Goal: Task Accomplishment & Management: Use online tool/utility

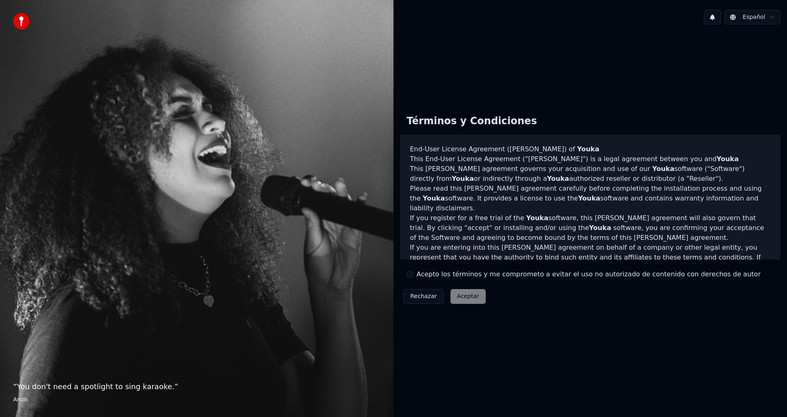
click at [463, 299] on div "Rechazar Aceptar" at bounding box center [444, 296] width 89 height 21
click at [417, 273] on label "Acepto los términos y me comprometo a evitar el uso no autorizado de contenido …" at bounding box center [588, 274] width 344 height 10
click at [413, 273] on button "Acepto los términos y me comprometo a evitar el uso no autorizado de contenido …" at bounding box center [409, 274] width 7 height 7
click at [465, 294] on button "Aceptar" at bounding box center [467, 296] width 35 height 15
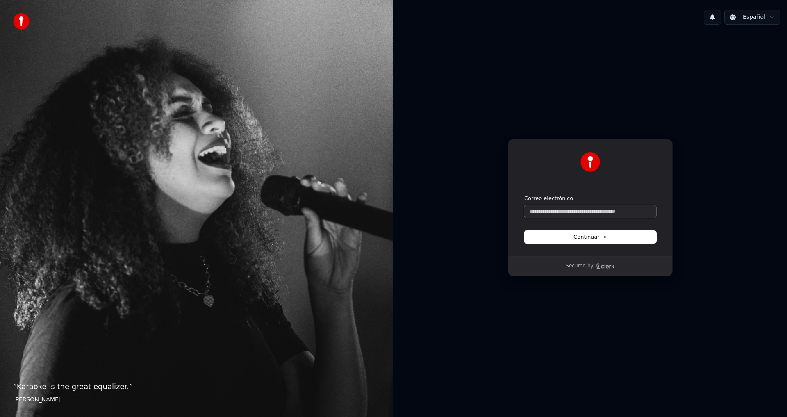
click at [555, 209] on input "Correo electrónico" at bounding box center [590, 211] width 132 height 12
type input "*"
click at [574, 235] on span "Continuar" at bounding box center [590, 236] width 34 height 7
type input "**********"
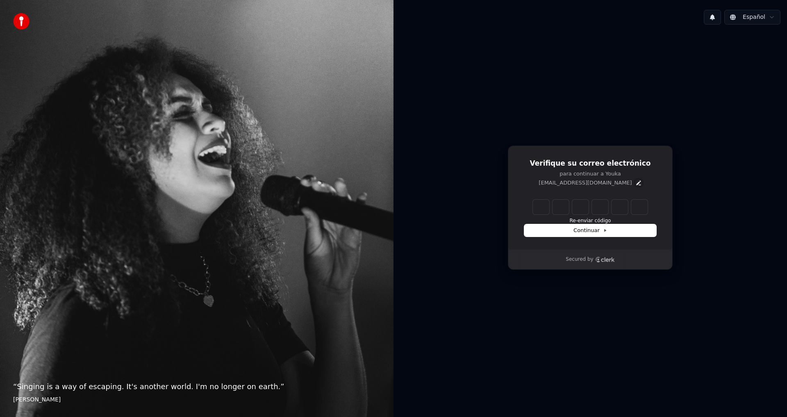
click at [635, 182] on icon "Edit" at bounding box center [638, 182] width 7 height 7
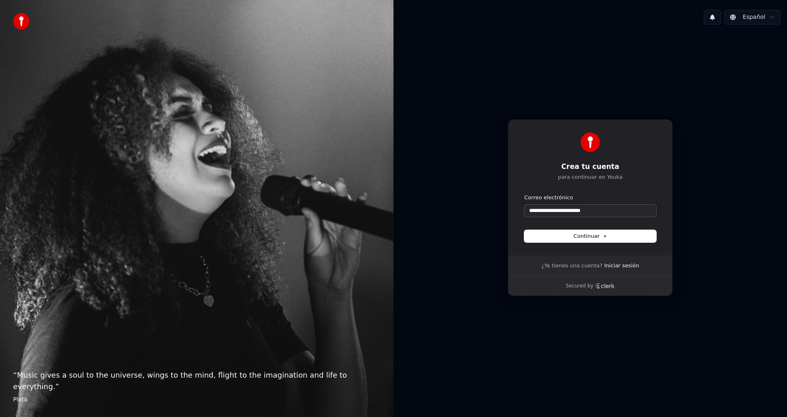
click at [537, 210] on input "**********" at bounding box center [590, 210] width 132 height 12
click at [540, 213] on input "**********" at bounding box center [590, 210] width 132 height 12
click at [595, 236] on span "Continuar" at bounding box center [590, 235] width 34 height 7
type input "**********"
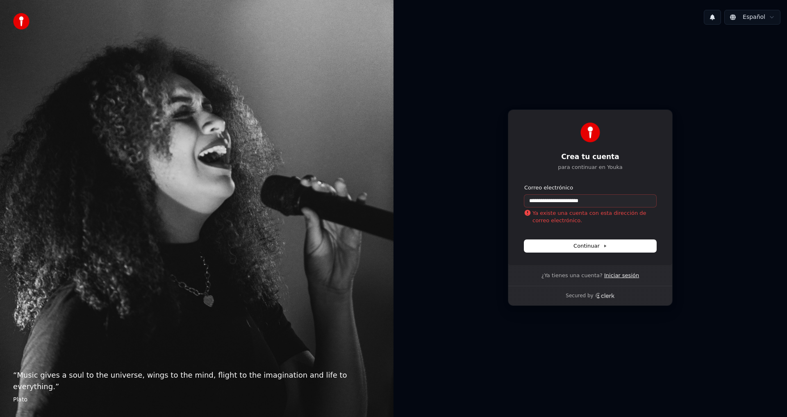
click at [623, 275] on link "Iniciar sesión" at bounding box center [621, 275] width 35 height 7
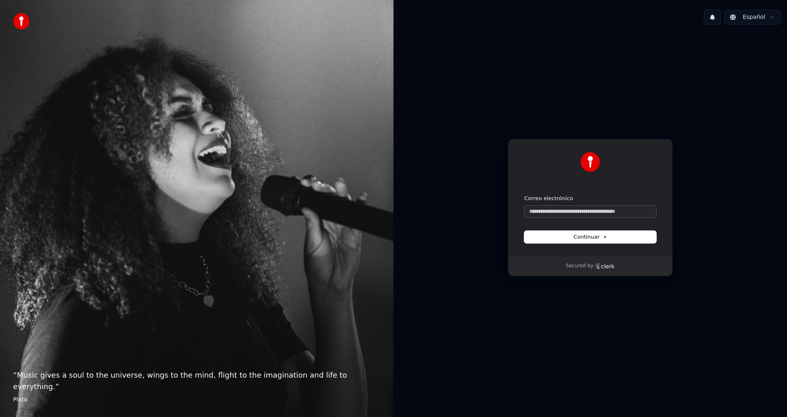
click at [539, 209] on input "Correo electrónico" at bounding box center [590, 211] width 132 height 12
paste input "**********"
click at [583, 237] on span "Continuar" at bounding box center [590, 236] width 34 height 7
type input "**********"
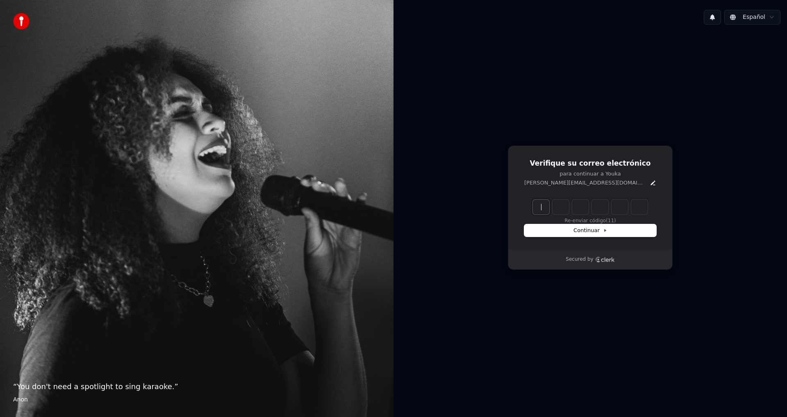
paste input "******"
type input "******"
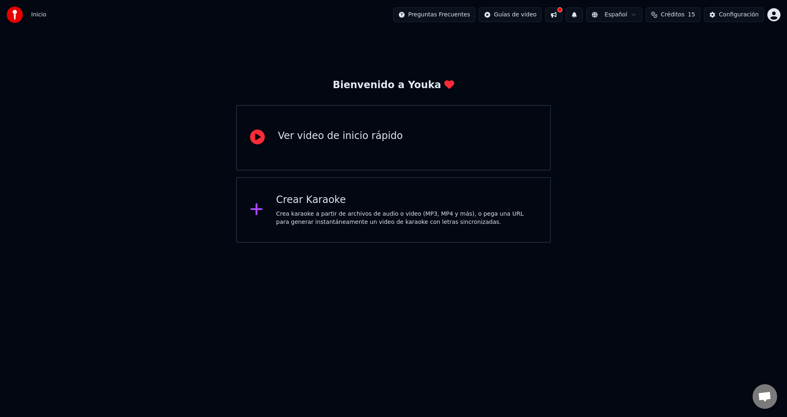
click at [324, 211] on div "Crea karaoke a partir de archivos de audio o video (MP3, MP4 y más), o pega una…" at bounding box center [406, 218] width 261 height 16
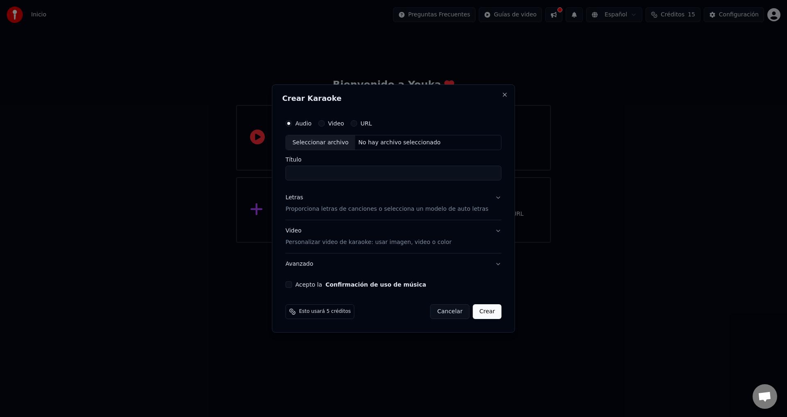
click at [342, 141] on div "Seleccionar archivo" at bounding box center [320, 142] width 69 height 15
type input "**********"
click at [491, 231] on button "Video Personalizar video de karaoke: usar imagen, video o color" at bounding box center [393, 236] width 216 height 33
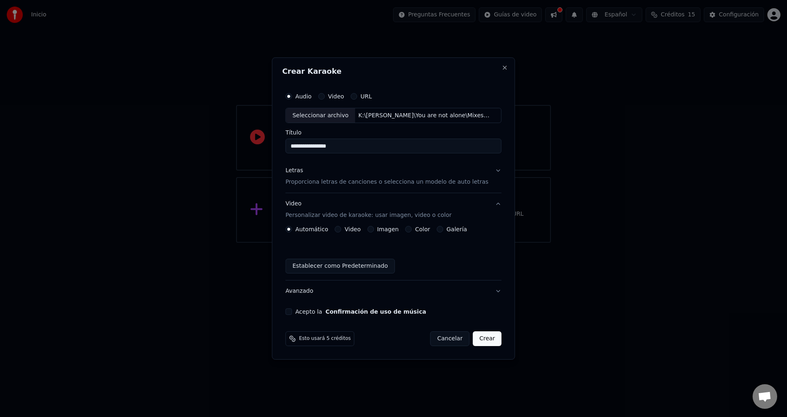
click at [317, 232] on label "Automático" at bounding box center [311, 229] width 33 height 6
click at [292, 232] on button "Automático" at bounding box center [288, 229] width 7 height 7
click at [409, 228] on button "Color" at bounding box center [408, 229] width 7 height 7
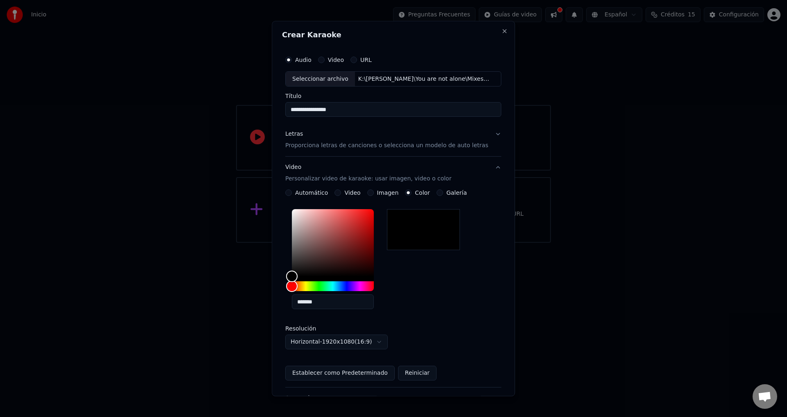
click at [416, 235] on div at bounding box center [423, 229] width 73 height 41
click at [295, 275] on div "Color" at bounding box center [292, 275] width 13 height 13
click at [299, 274] on div "Color" at bounding box center [293, 275] width 13 height 13
click at [299, 273] on div "Color" at bounding box center [294, 274] width 13 height 13
type input "*******"
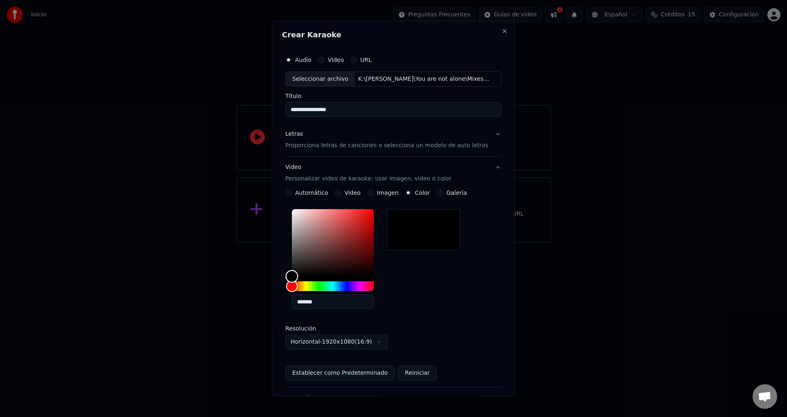
drag, startPoint x: 303, startPoint y: 270, endPoint x: 282, endPoint y: 282, distance: 24.2
click at [282, 282] on div "**********" at bounding box center [393, 208] width 243 height 375
click at [357, 370] on button "Establecer como Predeterminado" at bounding box center [339, 373] width 109 height 15
click at [501, 33] on button "Close" at bounding box center [504, 31] width 7 height 7
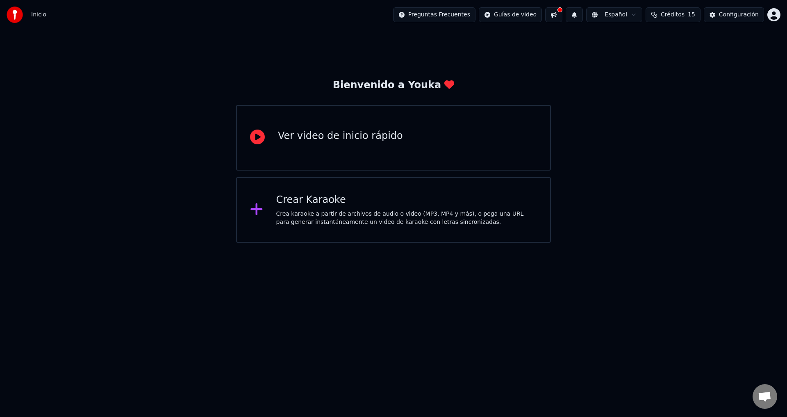
click at [298, 219] on div "Crea karaoke a partir de archivos de audio o video (MP3, MP4 y más), o pega una…" at bounding box center [406, 218] width 261 height 16
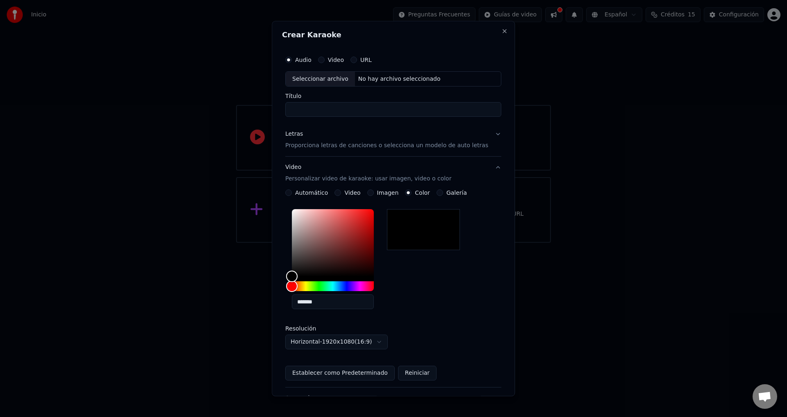
click at [325, 112] on input "Título" at bounding box center [393, 109] width 216 height 15
click at [333, 79] on div "Seleccionar archivo" at bounding box center [320, 79] width 69 height 15
type input "**********"
click at [348, 373] on button "Establecer como Predeterminado" at bounding box center [339, 373] width 109 height 15
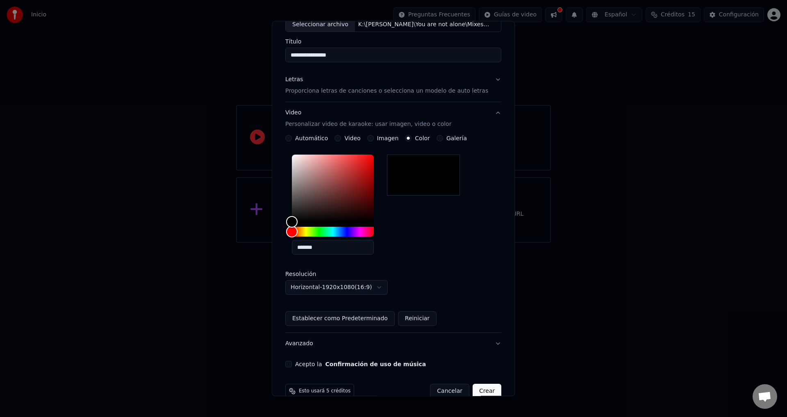
scroll to position [70, 0]
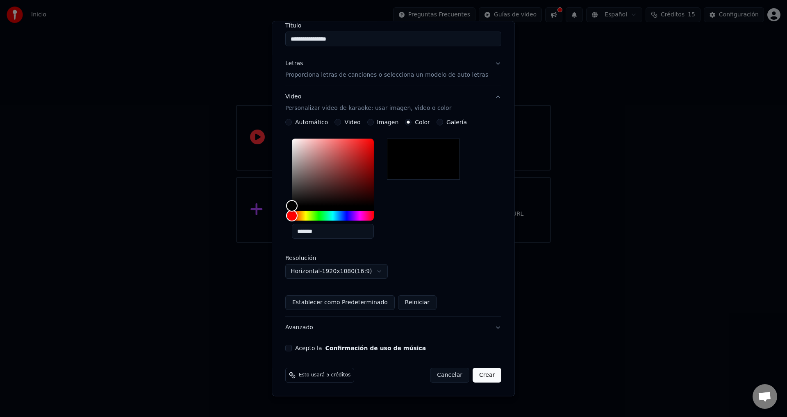
click at [292, 350] on button "Acepto la Confirmación de uso de música" at bounding box center [288, 348] width 7 height 7
drag, startPoint x: 474, startPoint y: 377, endPoint x: 456, endPoint y: 265, distance: 113.2
click at [456, 265] on form "**********" at bounding box center [393, 182] width 222 height 408
click at [297, 121] on div "Automático" at bounding box center [306, 122] width 43 height 7
click at [292, 123] on button "Automático" at bounding box center [288, 122] width 7 height 7
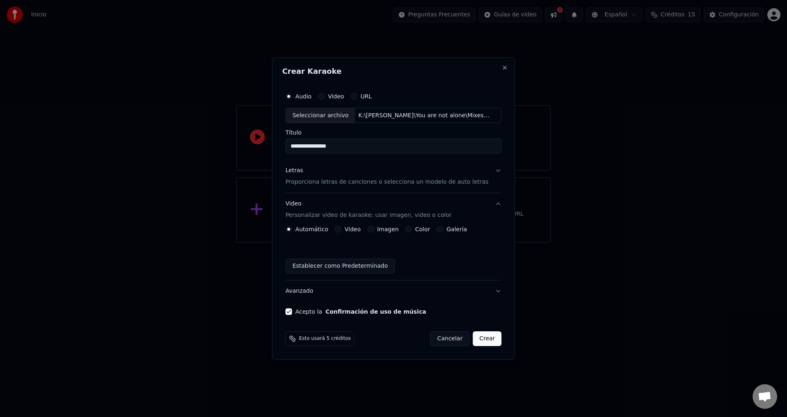
scroll to position [0, 0]
click at [482, 338] on button "Crear" at bounding box center [486, 338] width 29 height 15
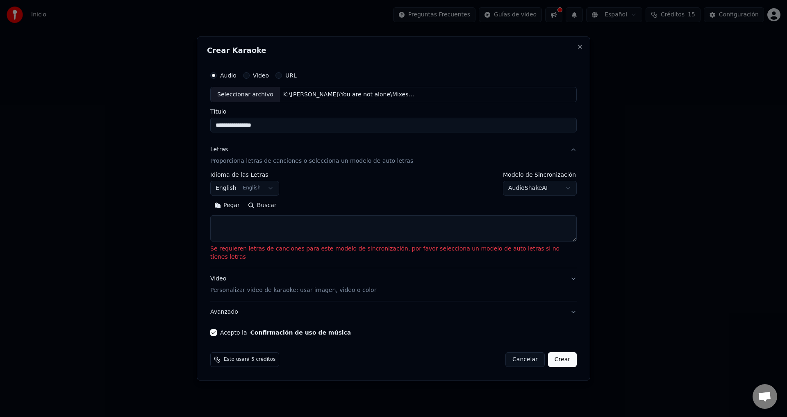
click at [251, 221] on textarea at bounding box center [393, 229] width 366 height 26
click at [243, 208] on button "Pegar" at bounding box center [227, 205] width 34 height 13
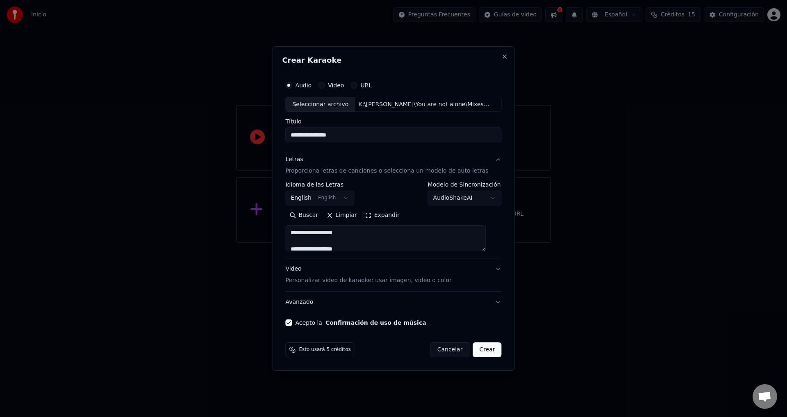
click at [484, 350] on button "Crear" at bounding box center [486, 349] width 29 height 15
type textarea "**********"
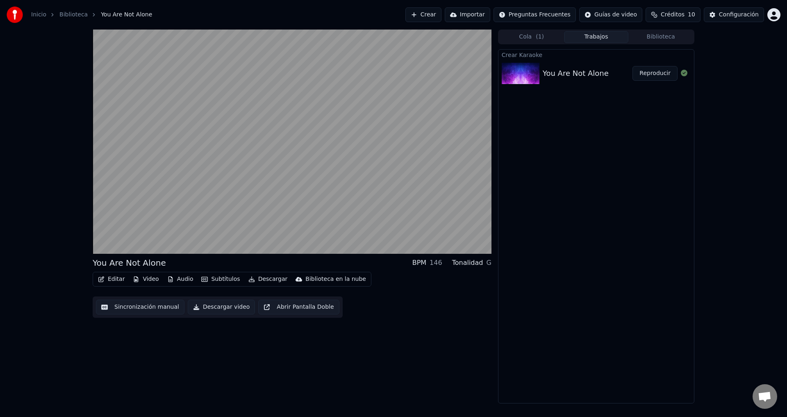
click at [253, 277] on button "Descargar" at bounding box center [268, 278] width 46 height 11
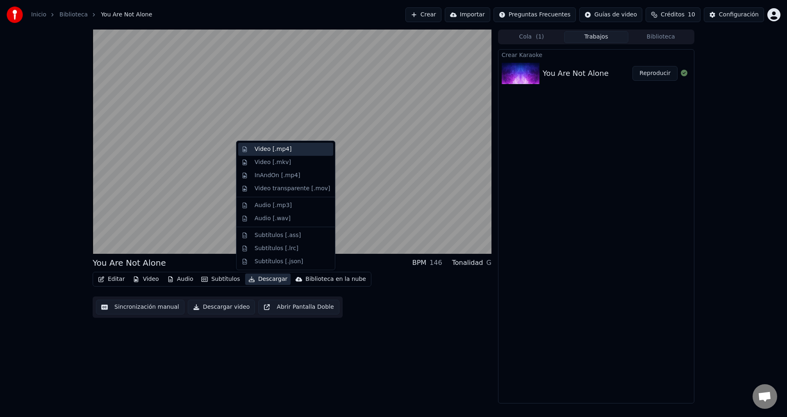
click at [282, 147] on div "Video [.mp4]" at bounding box center [272, 149] width 37 height 8
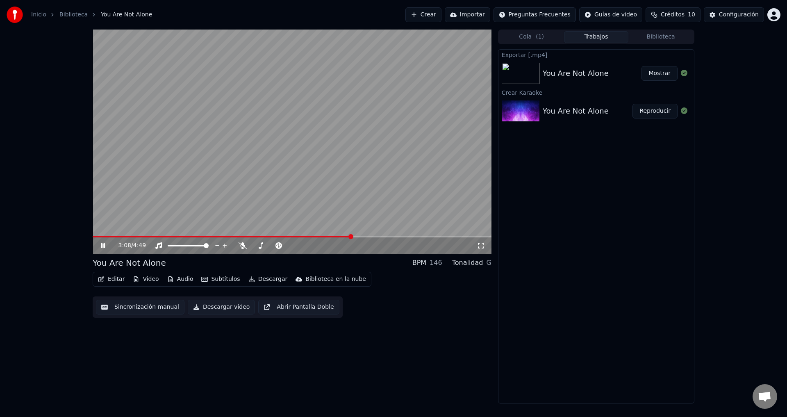
click at [441, 15] on button "Crear" at bounding box center [423, 14] width 36 height 15
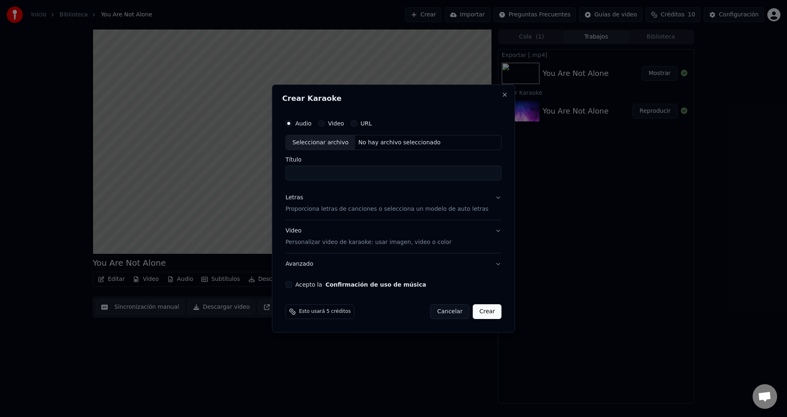
click at [329, 141] on div "Seleccionar archivo" at bounding box center [320, 142] width 69 height 15
type input "**********"
click at [323, 209] on p "Proporciona letras de canciones o selecciona un modelo de auto letras" at bounding box center [386, 209] width 203 height 8
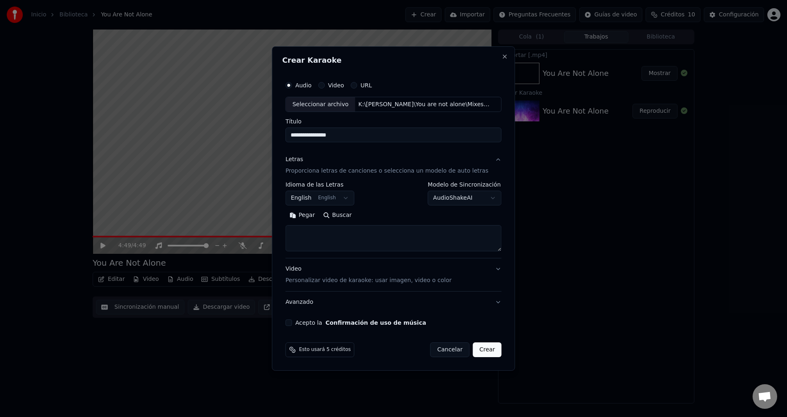
click at [311, 232] on textarea at bounding box center [393, 238] width 216 height 26
paste textarea "**********"
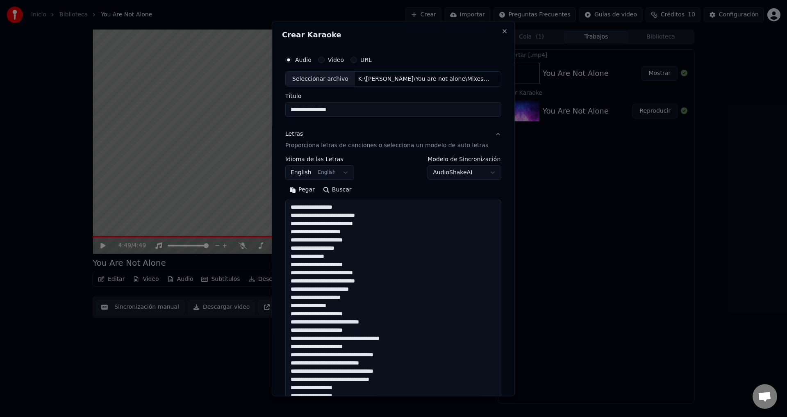
scroll to position [338, 0]
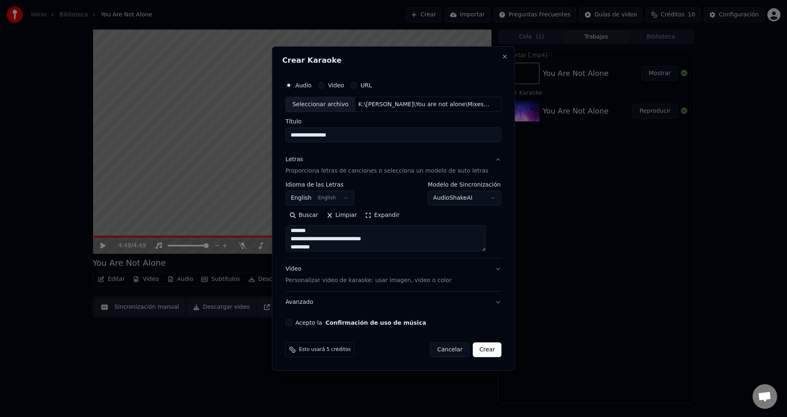
type textarea "**********"
click at [483, 197] on body "**********" at bounding box center [393, 208] width 787 height 417
click at [610, 309] on div at bounding box center [393, 208] width 787 height 417
click at [374, 279] on p "Personalizar video de karaoke: usar imagen, video o color" at bounding box center [368, 280] width 166 height 8
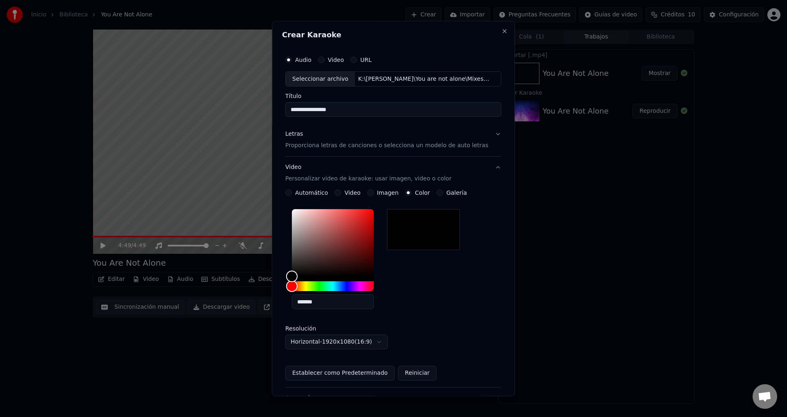
click at [298, 191] on div "Automático" at bounding box center [306, 193] width 43 height 7
click at [292, 194] on button "Automático" at bounding box center [288, 193] width 7 height 7
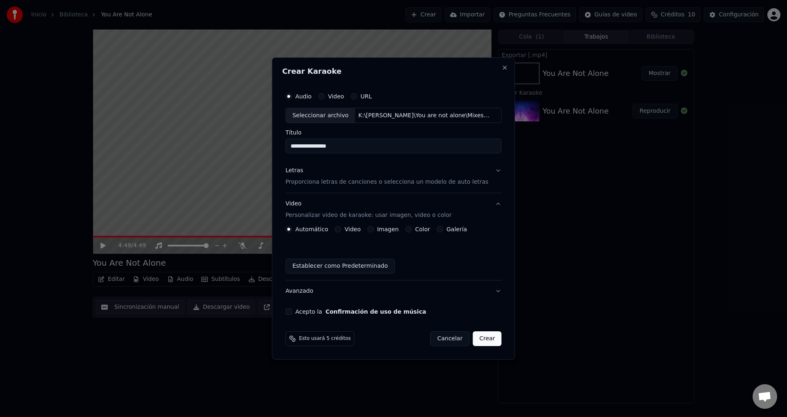
click at [302, 312] on div "Acepto la Confirmación de uso de música" at bounding box center [393, 311] width 216 height 7
click at [292, 310] on button "Acepto la Confirmación de uso de música" at bounding box center [288, 311] width 7 height 7
click at [479, 343] on button "Crear" at bounding box center [486, 338] width 29 height 15
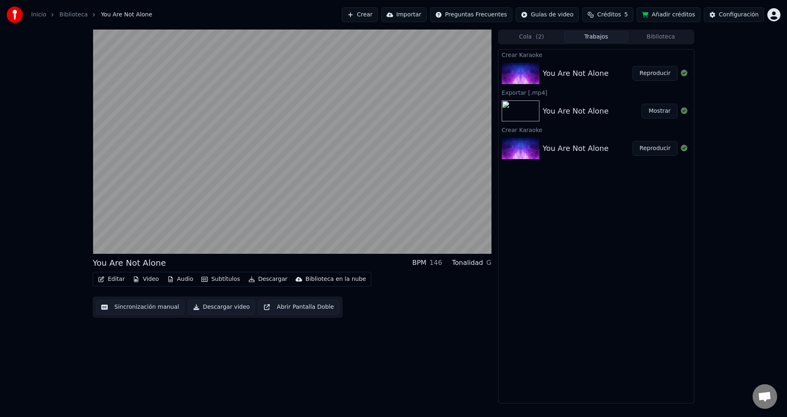
click at [522, 149] on img at bounding box center [520, 148] width 38 height 21
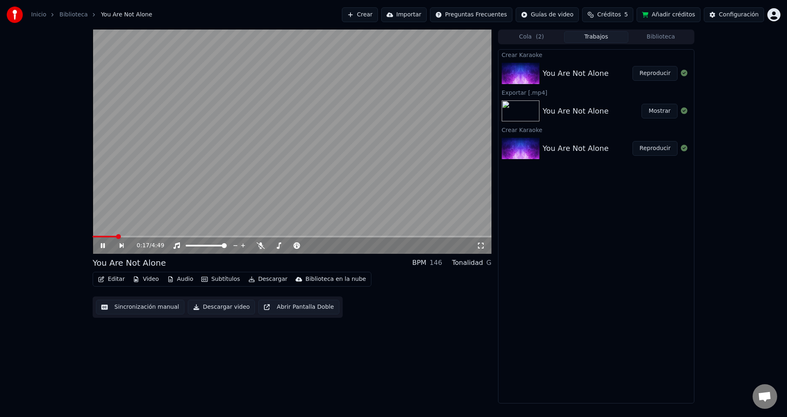
click at [538, 36] on span "( 2 )" at bounding box center [539, 37] width 8 height 8
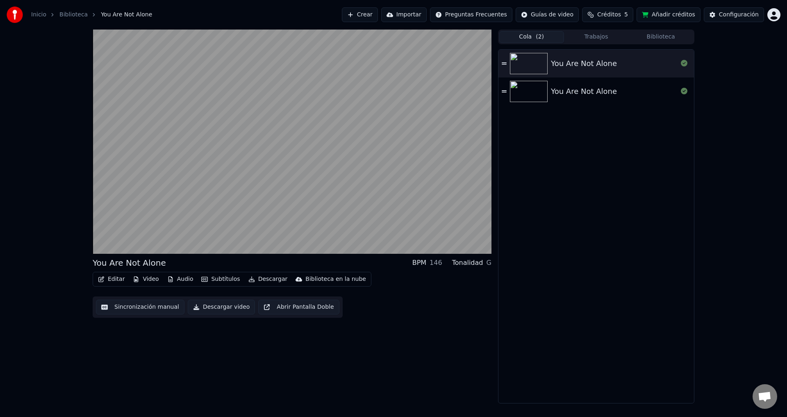
click at [542, 96] on img at bounding box center [529, 91] width 38 height 21
click at [532, 39] on button "Cola ( 1 )" at bounding box center [531, 37] width 65 height 12
click at [586, 36] on button "Trabajos" at bounding box center [596, 37] width 65 height 12
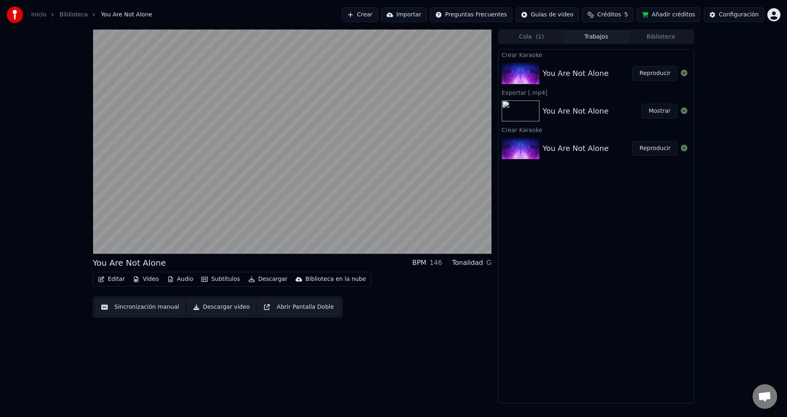
click at [528, 77] on img at bounding box center [520, 73] width 38 height 21
click at [520, 117] on img at bounding box center [520, 110] width 38 height 21
click at [534, 34] on button "Cola ( 1 )" at bounding box center [531, 37] width 65 height 12
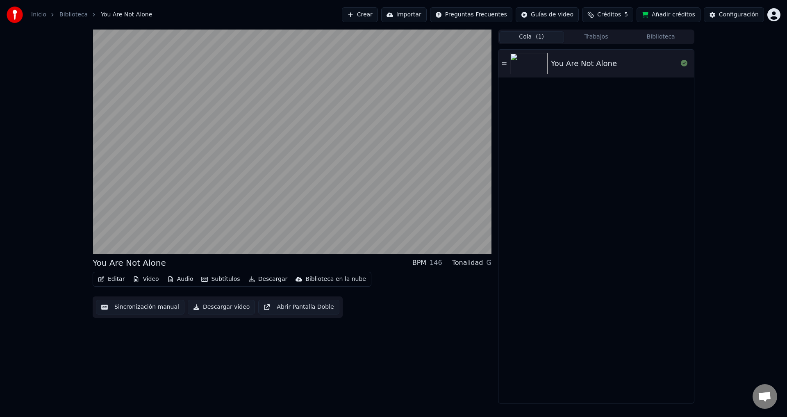
click at [531, 68] on img at bounding box center [529, 63] width 38 height 21
click at [603, 39] on button "Trabajos" at bounding box center [596, 37] width 65 height 12
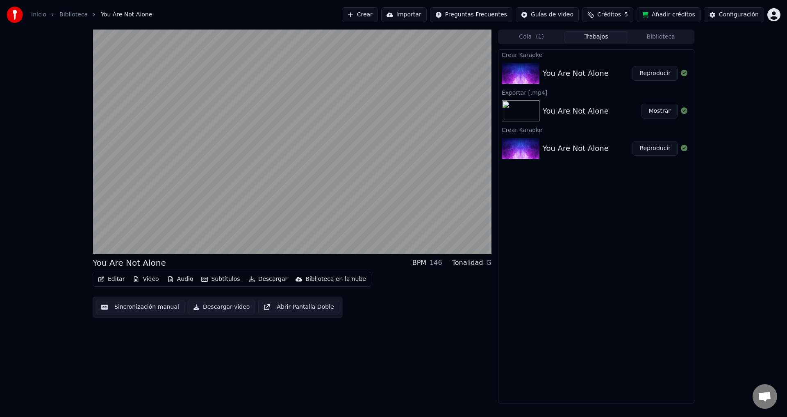
click at [658, 38] on button "Biblioteca" at bounding box center [660, 37] width 65 height 12
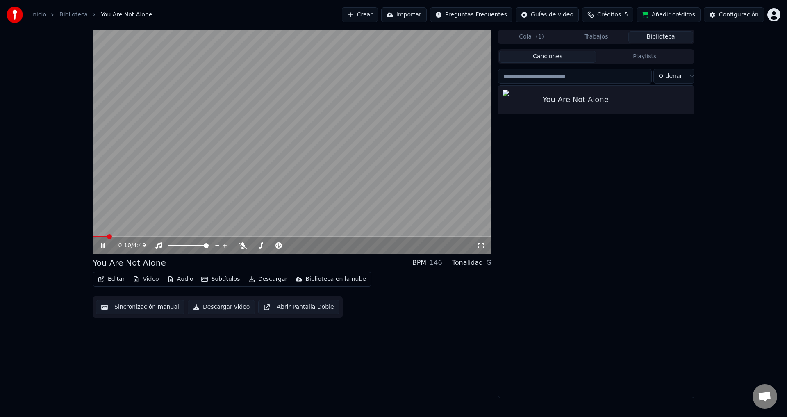
click at [112, 276] on button "Editar" at bounding box center [111, 278] width 33 height 11
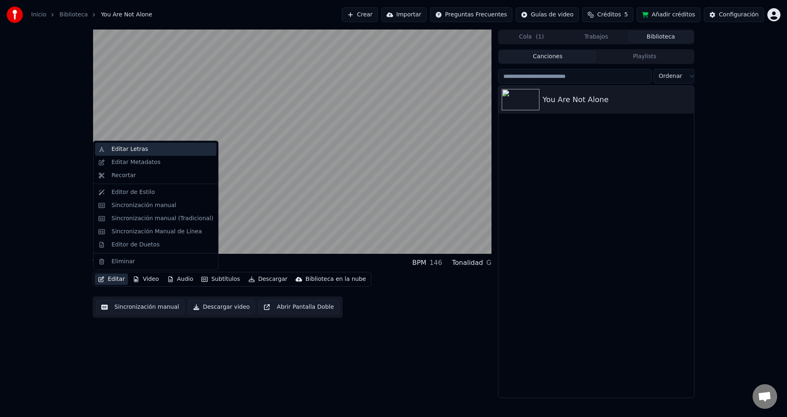
click at [152, 148] on div "Editar Letras" at bounding box center [162, 149] width 102 height 8
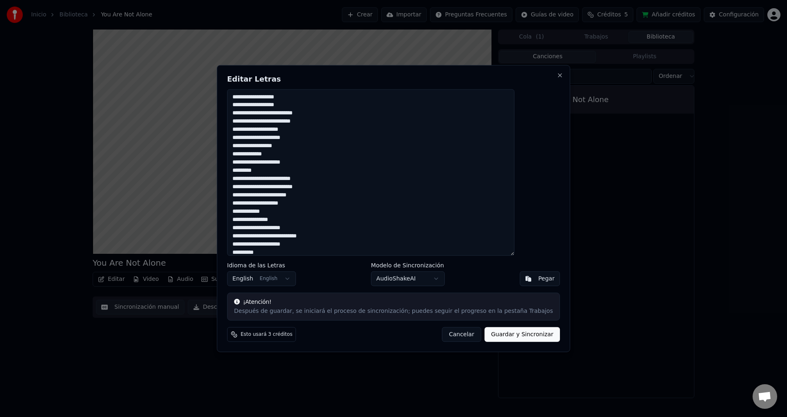
drag, startPoint x: 326, startPoint y: 98, endPoint x: 224, endPoint y: 93, distance: 101.7
click at [224, 93] on body "Inicio Biblioteca You Are Not Alone Crear Importar Preguntas Frecuentes Guías d…" at bounding box center [393, 208] width 787 height 417
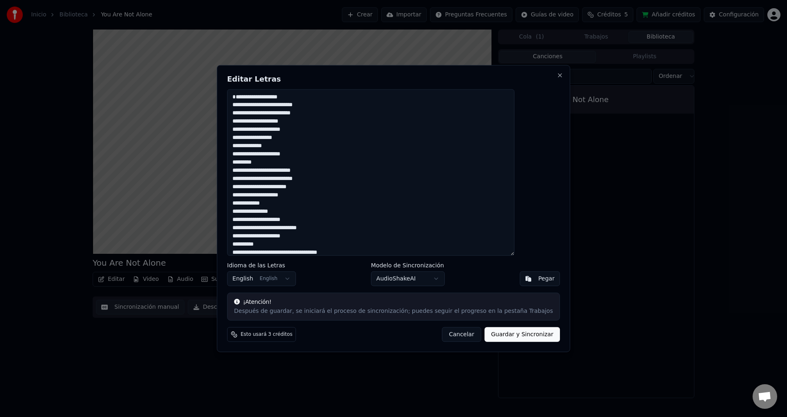
type textarea "**********"
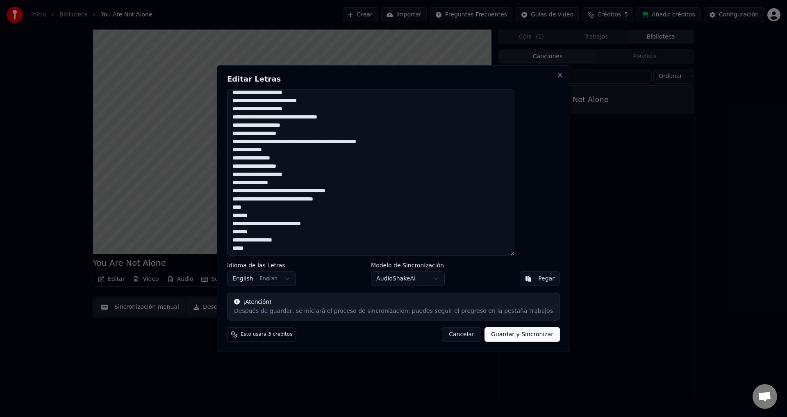
drag, startPoint x: 257, startPoint y: 95, endPoint x: 494, endPoint y: 433, distance: 412.3
click at [494, 416] on html "Inicio Biblioteca You Are Not Alone Crear Importar Preguntas Frecuentes Guías d…" at bounding box center [393, 208] width 787 height 417
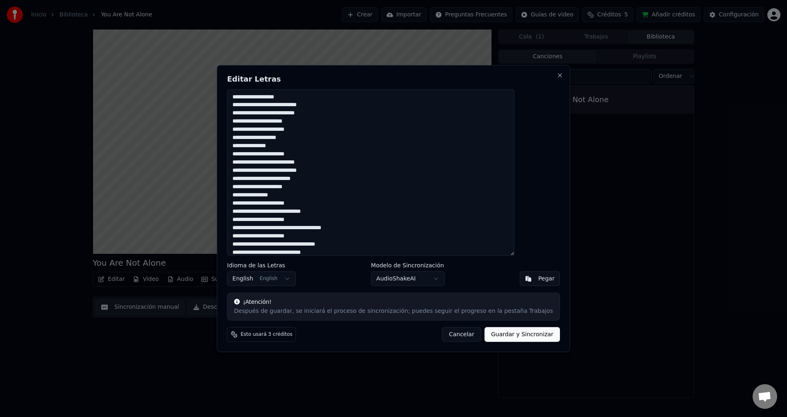
scroll to position [197, 0]
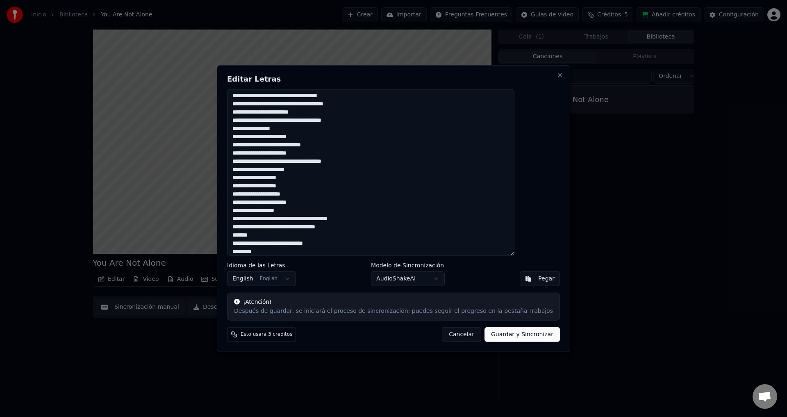
click at [504, 336] on button "Guardar y Sincronizar" at bounding box center [521, 334] width 75 height 15
type textarea "**********"
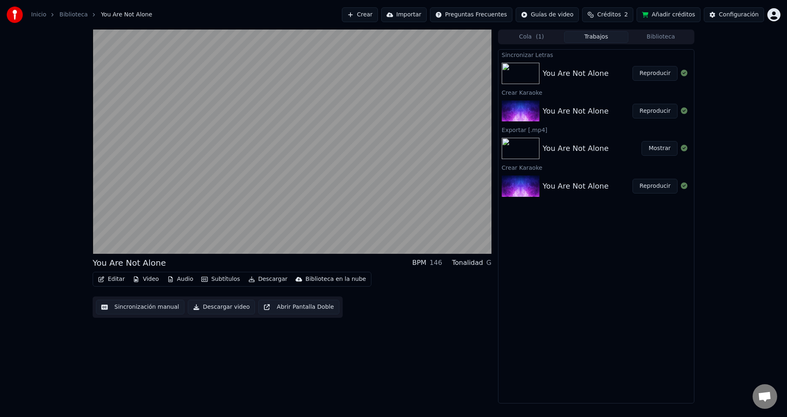
click at [590, 70] on div "You Are Not Alone" at bounding box center [575, 73] width 66 height 11
click at [581, 109] on div "You Are Not Alone" at bounding box center [575, 110] width 66 height 11
click at [596, 33] on button "Trabajos" at bounding box center [596, 37] width 65 height 12
click at [686, 34] on button "Biblioteca" at bounding box center [660, 37] width 65 height 12
click at [597, 36] on button "Trabajos" at bounding box center [596, 37] width 65 height 12
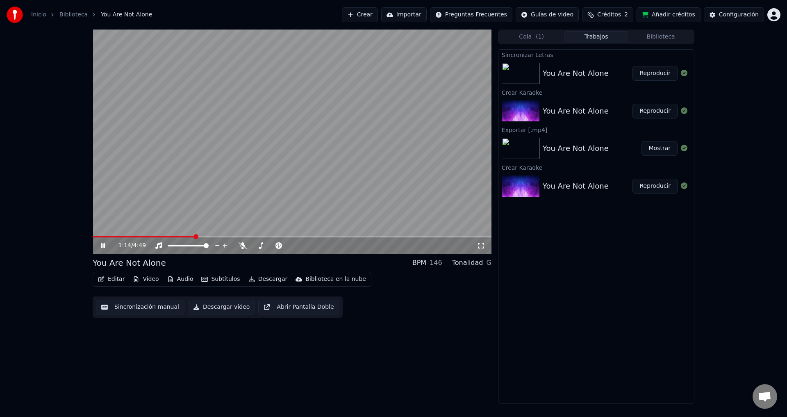
click at [103, 246] on icon at bounding box center [108, 245] width 19 height 7
drag, startPoint x: 193, startPoint y: 238, endPoint x: 78, endPoint y: 238, distance: 115.1
click at [75, 239] on div "1:14 / 4:49 You Are Not Alone BPM 146 Tonalidad G Editar Video Audio Subtítulos…" at bounding box center [393, 216] width 787 height 374
click at [95, 237] on div "1:14 / 4:49" at bounding box center [292, 245] width 399 height 18
click at [93, 233] on video at bounding box center [292, 141] width 399 height 224
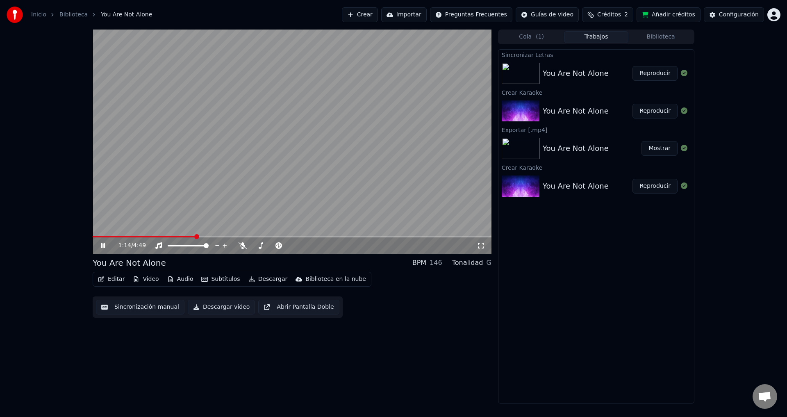
click at [95, 236] on span at bounding box center [144, 237] width 103 height 2
click at [93, 236] on span at bounding box center [95, 236] width 5 height 5
click at [102, 244] on icon at bounding box center [103, 245] width 4 height 5
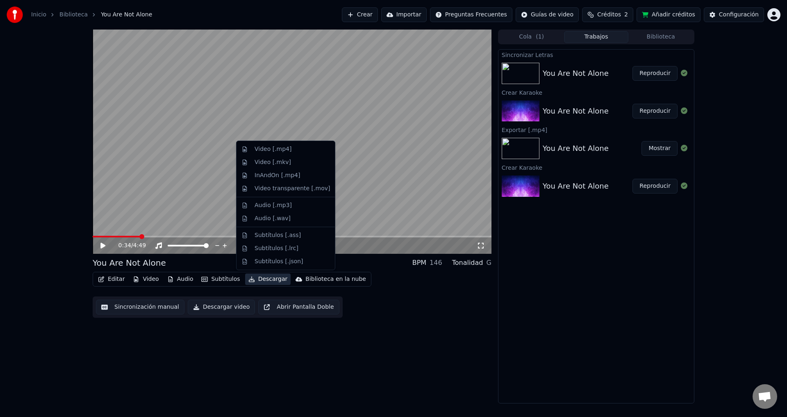
click at [248, 281] on icon "button" at bounding box center [251, 279] width 7 height 6
click at [275, 148] on div "Video [.mp4]" at bounding box center [272, 149] width 37 height 8
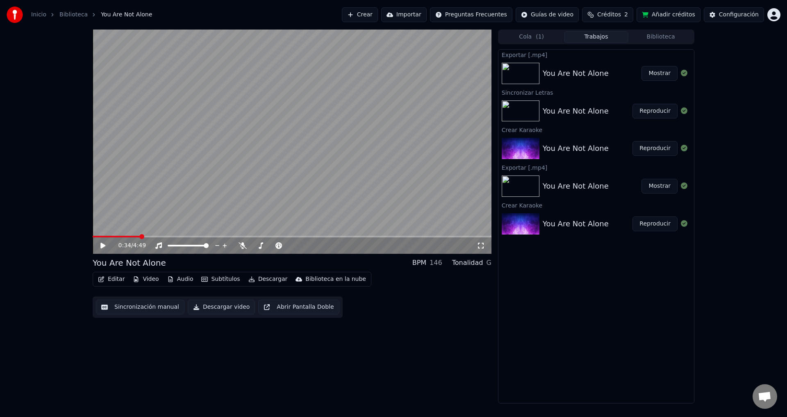
click at [666, 72] on button "Mostrar" at bounding box center [659, 73] width 36 height 15
click at [116, 279] on button "Editar" at bounding box center [111, 278] width 33 height 11
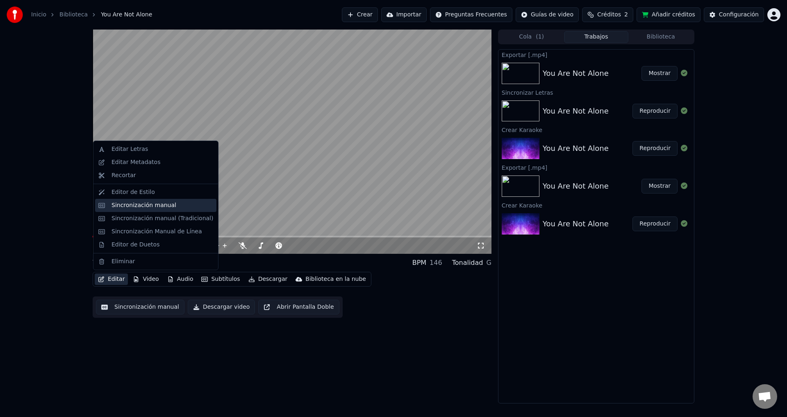
click at [155, 207] on div "Sincronización manual" at bounding box center [143, 205] width 65 height 8
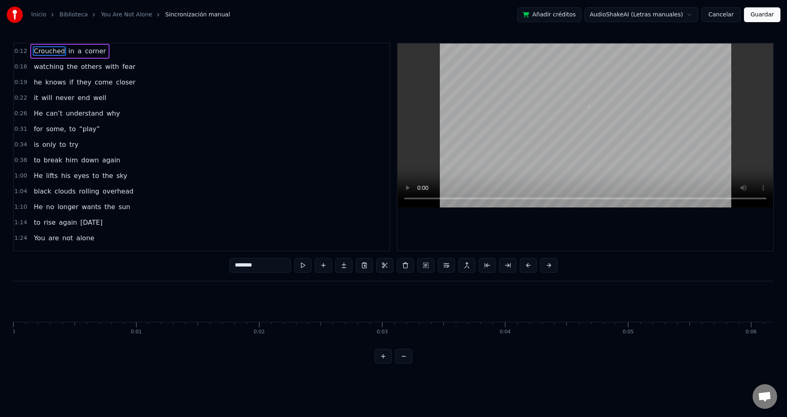
scroll to position [0, 1518]
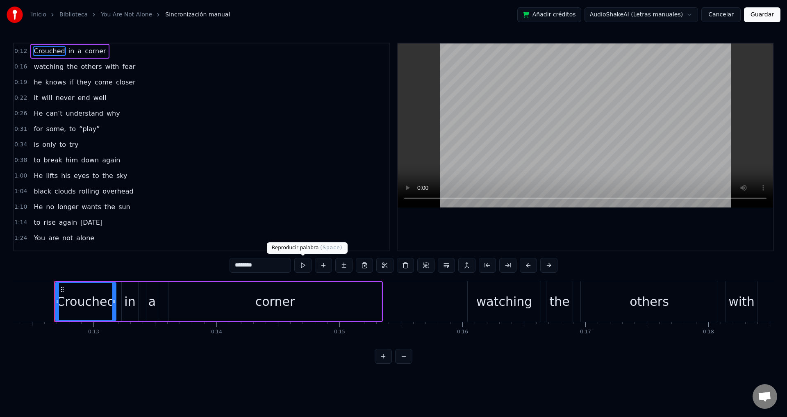
click at [302, 269] on button at bounding box center [302, 265] width 17 height 15
click at [302, 266] on button at bounding box center [302, 265] width 17 height 15
click at [68, 52] on span "in" at bounding box center [72, 50] width 8 height 9
type input "**"
click at [302, 266] on button at bounding box center [302, 265] width 17 height 15
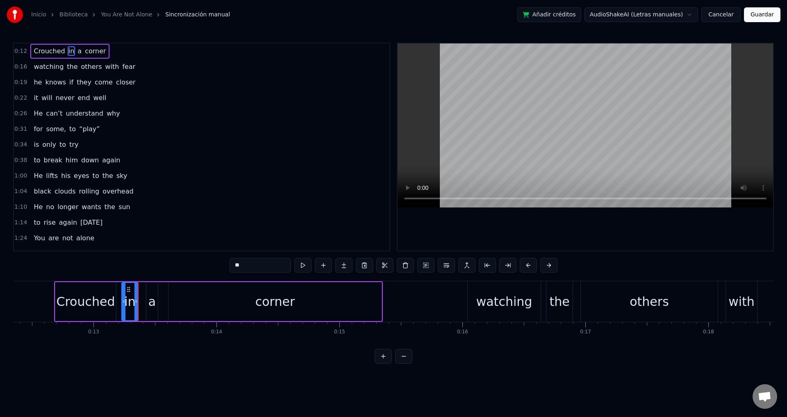
click at [197, 54] on div "0:12 Crouched in a corner" at bounding box center [201, 51] width 375 height 16
drag, startPoint x: 215, startPoint y: 50, endPoint x: 138, endPoint y: 213, distance: 180.5
click at [138, 213] on div "0:12 Crouched in a corner 0:16 watching the others with fear 0:19 he knows if t…" at bounding box center [201, 147] width 377 height 209
click at [75, 240] on span "alone" at bounding box center [85, 237] width 20 height 9
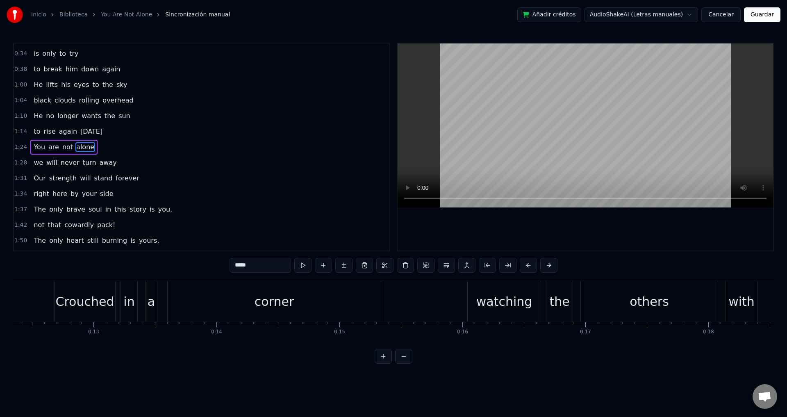
scroll to position [0, 10515]
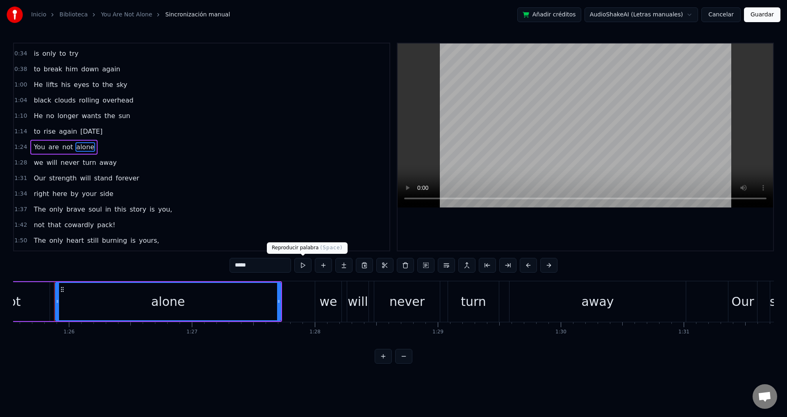
click at [301, 268] on button at bounding box center [302, 265] width 17 height 15
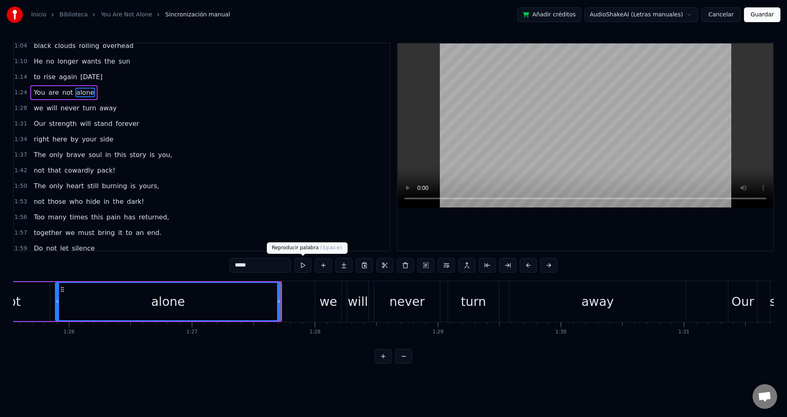
click at [20, 171] on span "1:42" at bounding box center [20, 170] width 13 height 8
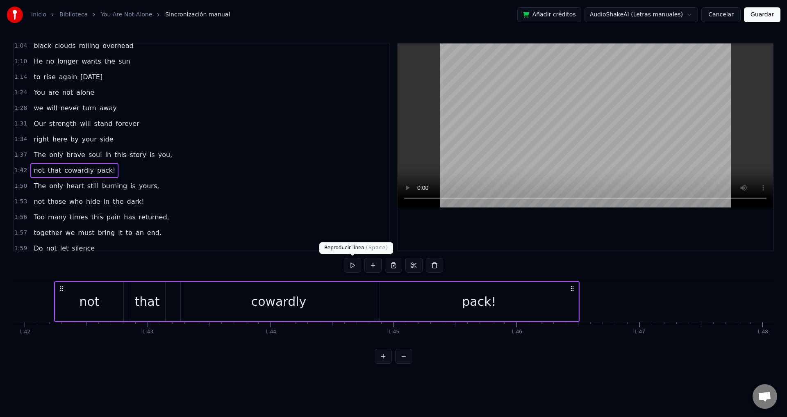
click at [353, 266] on button at bounding box center [352, 265] width 17 height 15
click at [18, 188] on span "1:50" at bounding box center [20, 186] width 13 height 8
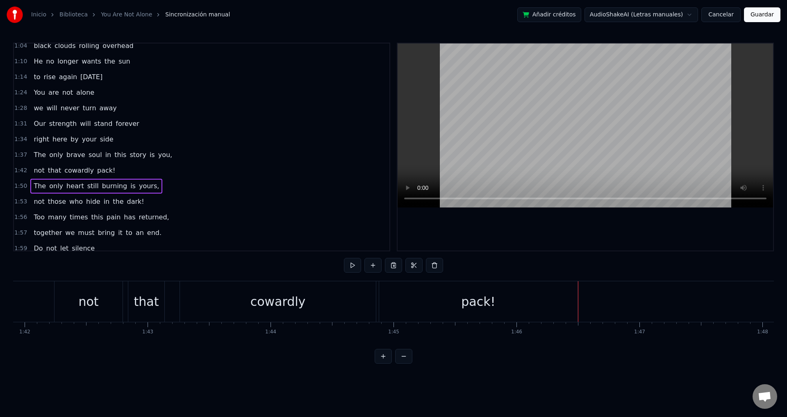
scroll to position [0, 13484]
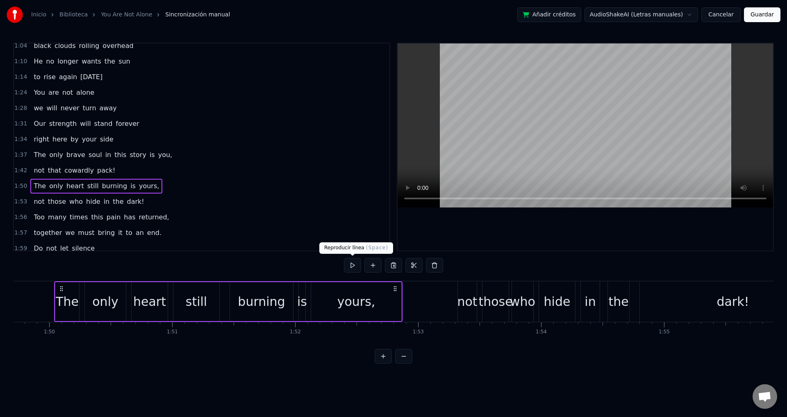
click at [351, 263] on button at bounding box center [352, 265] width 17 height 15
click at [16, 202] on span "1:53" at bounding box center [20, 201] width 13 height 8
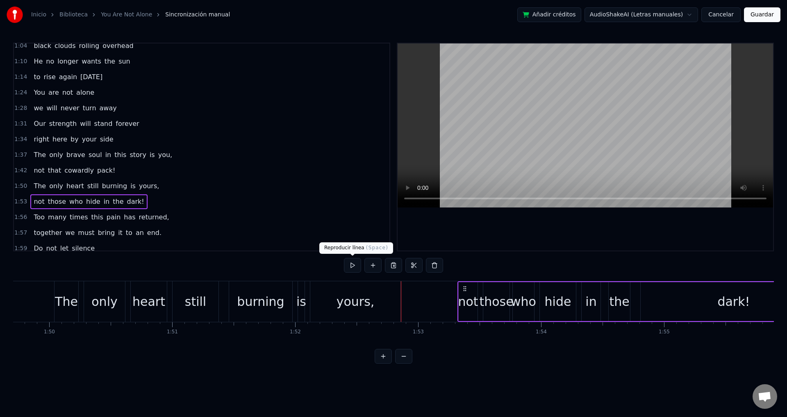
click at [356, 267] on button at bounding box center [352, 265] width 17 height 15
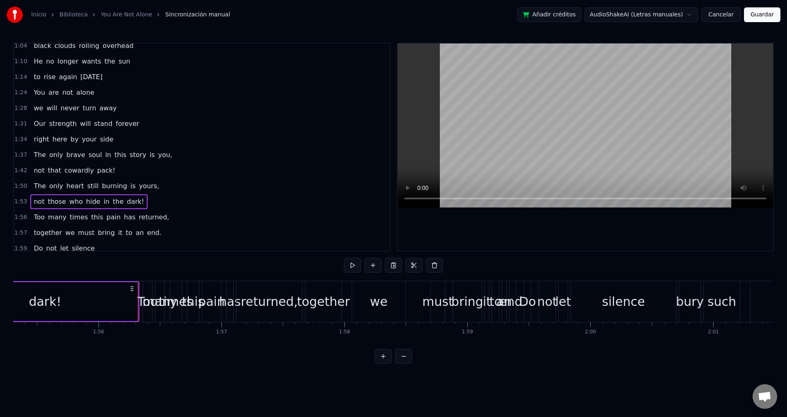
click at [16, 215] on span "1:56" at bounding box center [20, 217] width 13 height 8
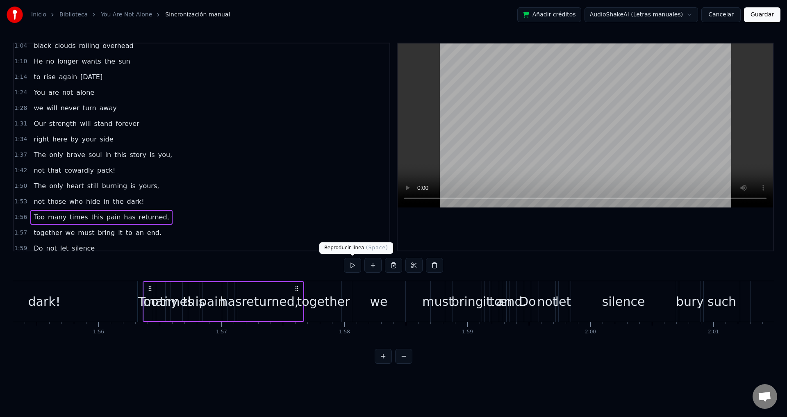
click at [349, 267] on button at bounding box center [352, 265] width 17 height 15
click at [21, 218] on span "1:56" at bounding box center [20, 217] width 13 height 8
click at [20, 233] on span "1:57" at bounding box center [20, 233] width 13 height 8
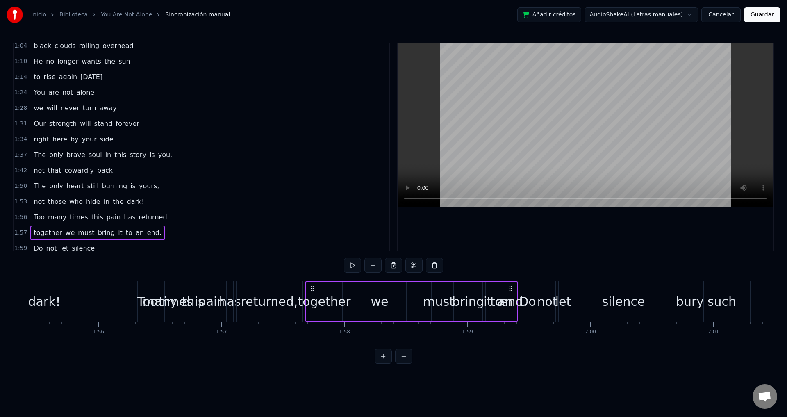
click at [20, 217] on span "1:56" at bounding box center [20, 217] width 13 height 8
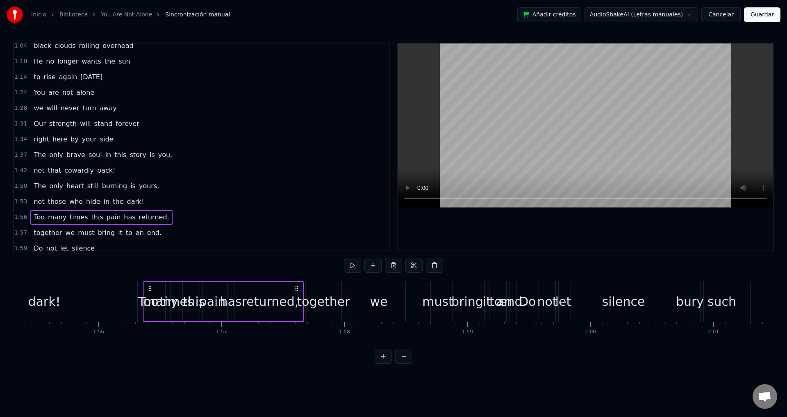
click at [73, 216] on span "times" at bounding box center [79, 216] width 20 height 9
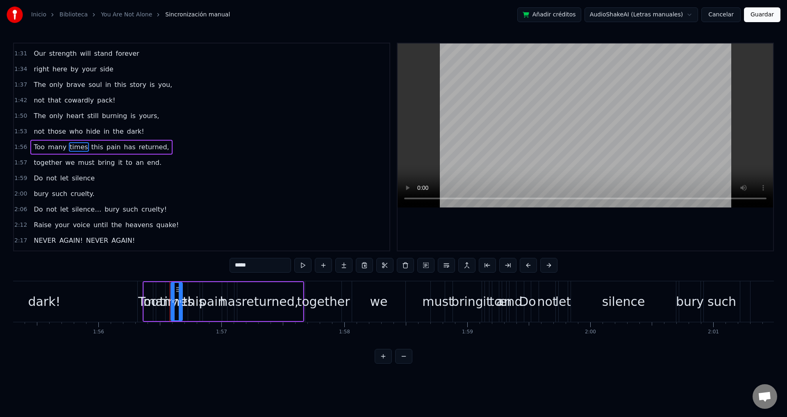
click at [144, 293] on div "Too" at bounding box center [148, 301] width 20 height 18
type input "***"
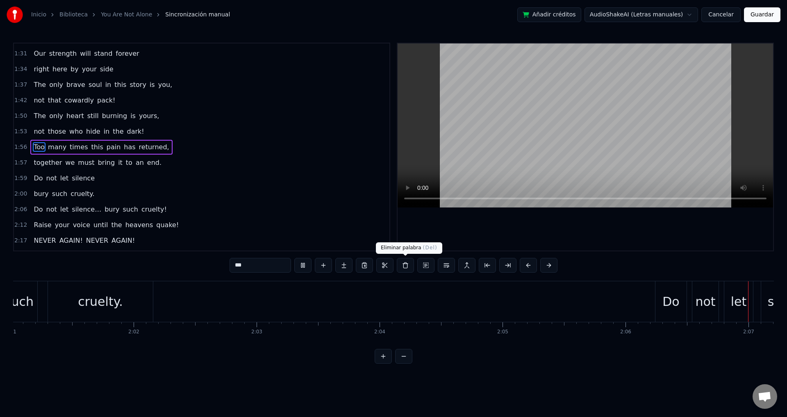
scroll to position [0, 15560]
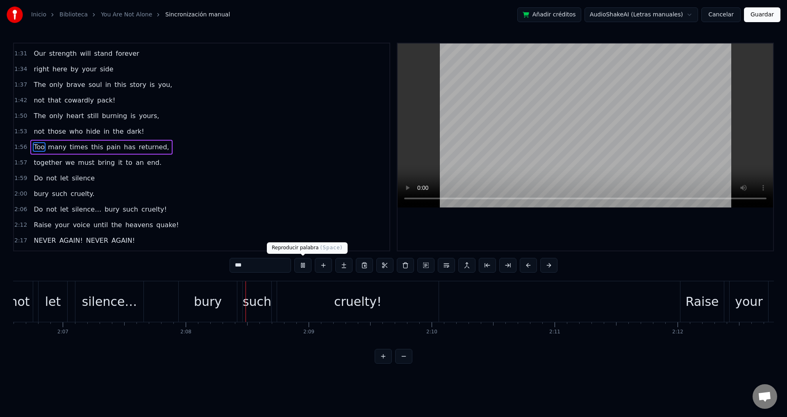
click at [303, 268] on button at bounding box center [302, 265] width 17 height 15
click at [15, 145] on span "1:56" at bounding box center [20, 147] width 13 height 8
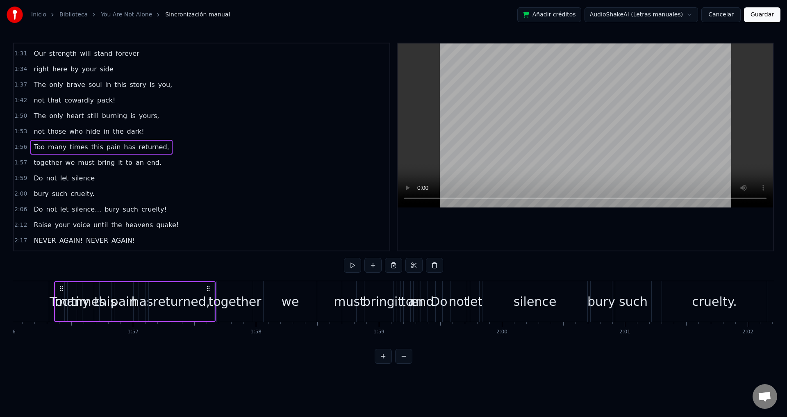
click at [352, 265] on button at bounding box center [352, 265] width 17 height 15
click at [69, 149] on span "times" at bounding box center [79, 146] width 20 height 9
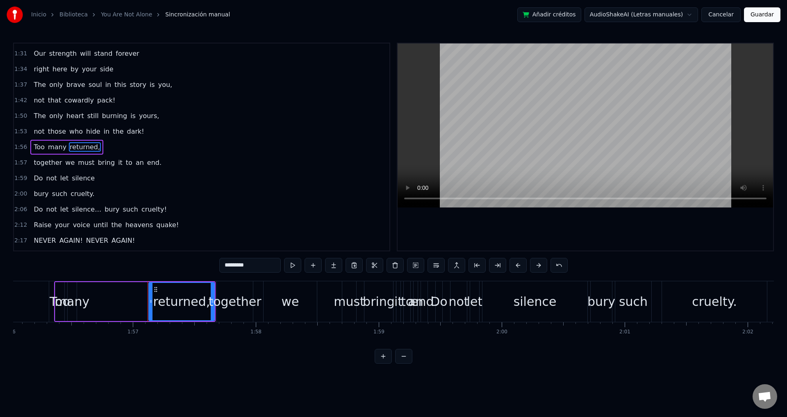
type input "********"
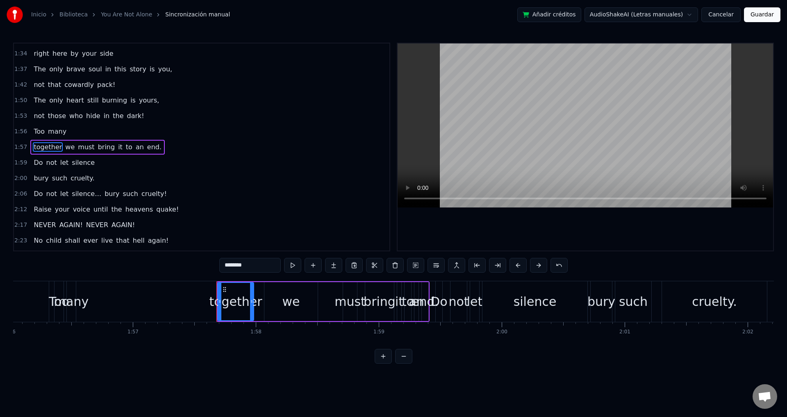
click at [17, 131] on span "1:56" at bounding box center [20, 131] width 13 height 8
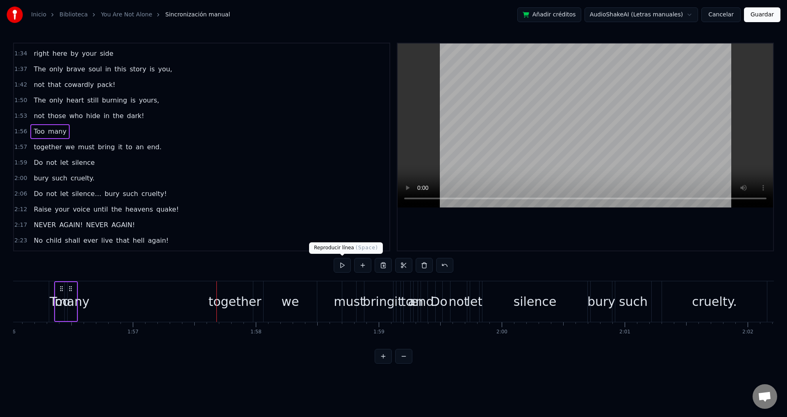
click at [343, 272] on button at bounding box center [342, 265] width 17 height 15
click at [14, 130] on div "1:56 Too many" at bounding box center [201, 132] width 375 height 16
click at [18, 132] on span "1:56" at bounding box center [20, 131] width 13 height 8
click at [19, 116] on span "1:53" at bounding box center [20, 116] width 13 height 8
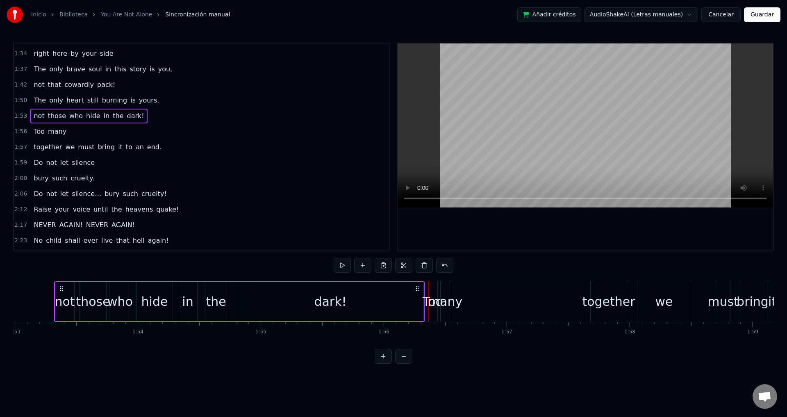
click at [19, 130] on span "1:56" at bounding box center [20, 131] width 13 height 8
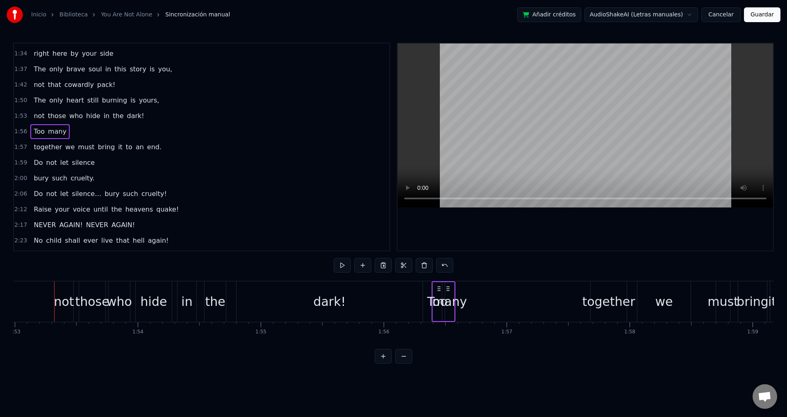
drag, startPoint x: 446, startPoint y: 289, endPoint x: 450, endPoint y: 291, distance: 4.8
click at [450, 291] on icon at bounding box center [448, 288] width 7 height 7
drag, startPoint x: 429, startPoint y: 304, endPoint x: 446, endPoint y: 305, distance: 17.2
click at [446, 305] on div "Too many" at bounding box center [444, 301] width 24 height 41
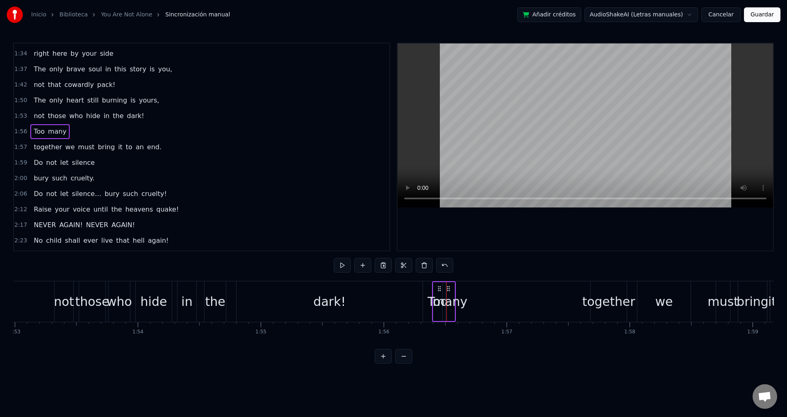
click at [451, 305] on div "many" at bounding box center [450, 301] width 34 height 18
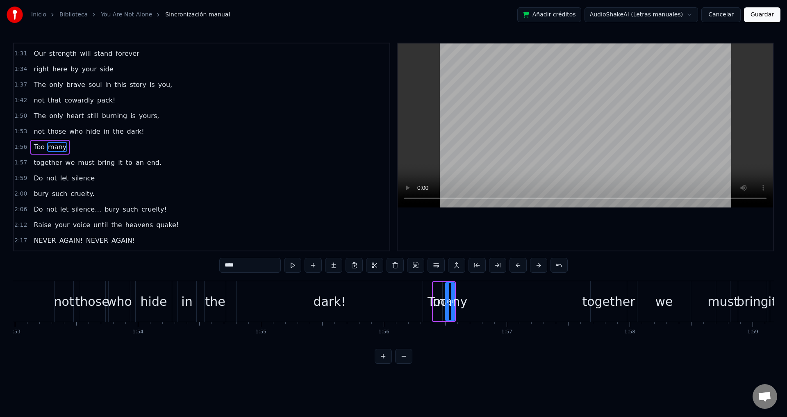
click at [451, 305] on div at bounding box center [452, 301] width 3 height 37
drag, startPoint x: 451, startPoint y: 305, endPoint x: 518, endPoint y: 310, distance: 67.0
click at [518, 310] on div at bounding box center [518, 301] width 3 height 37
drag, startPoint x: 466, startPoint y: 309, endPoint x: 513, endPoint y: 314, distance: 47.0
click at [513, 314] on div "many" at bounding box center [483, 301] width 75 height 37
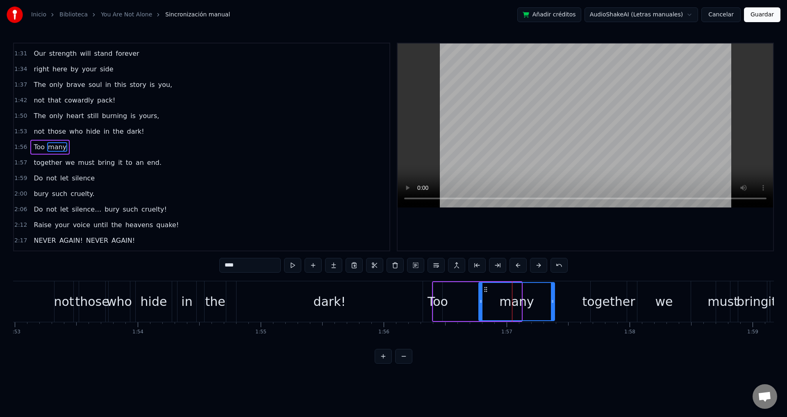
drag, startPoint x: 451, startPoint y: 290, endPoint x: 484, endPoint y: 291, distance: 33.2
click at [484, 291] on icon at bounding box center [485, 289] width 7 height 7
click at [463, 306] on div "Too many" at bounding box center [494, 301] width 124 height 41
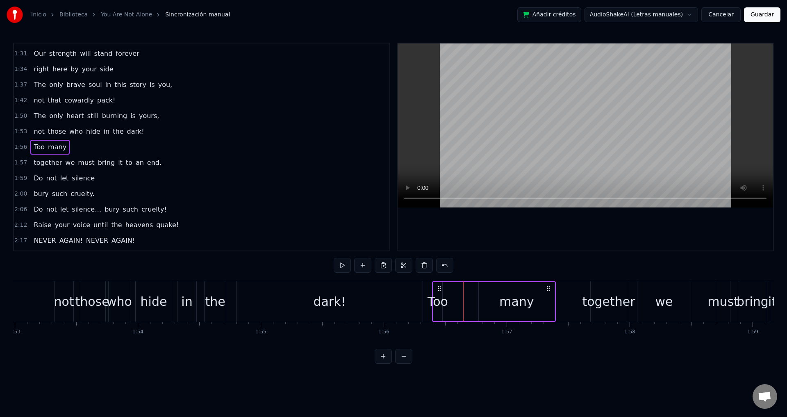
drag, startPoint x: 554, startPoint y: 304, endPoint x: 518, endPoint y: 309, distance: 36.3
click at [518, 309] on div "many" at bounding box center [516, 301] width 77 height 39
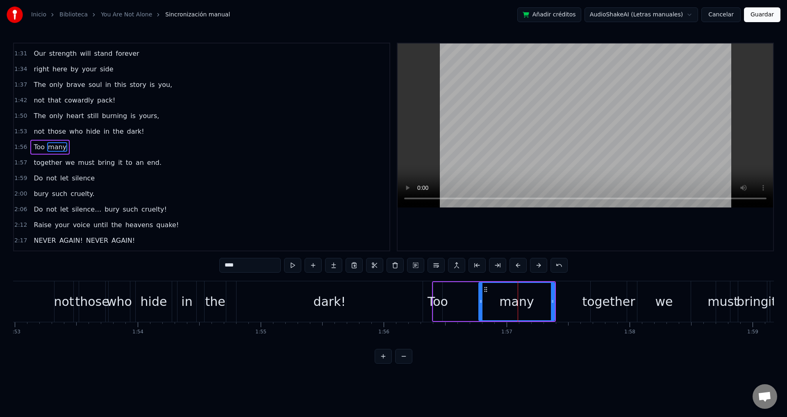
click at [464, 304] on div "Too many" at bounding box center [494, 301] width 124 height 41
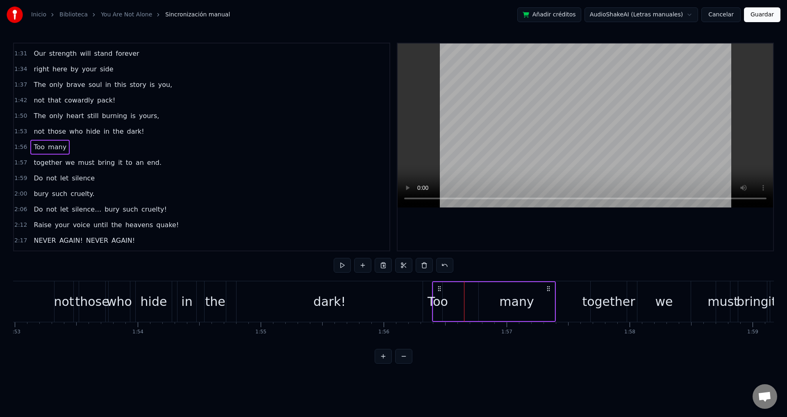
drag, startPoint x: 458, startPoint y: 293, endPoint x: 388, endPoint y: 292, distance: 70.5
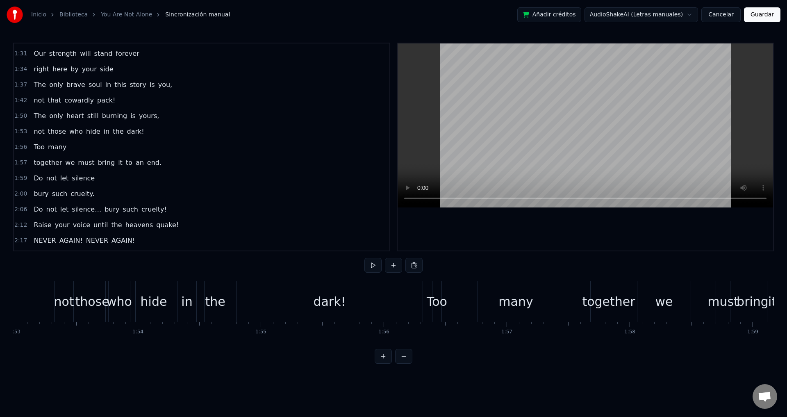
click at [452, 307] on div "Too many" at bounding box center [494, 301] width 124 height 41
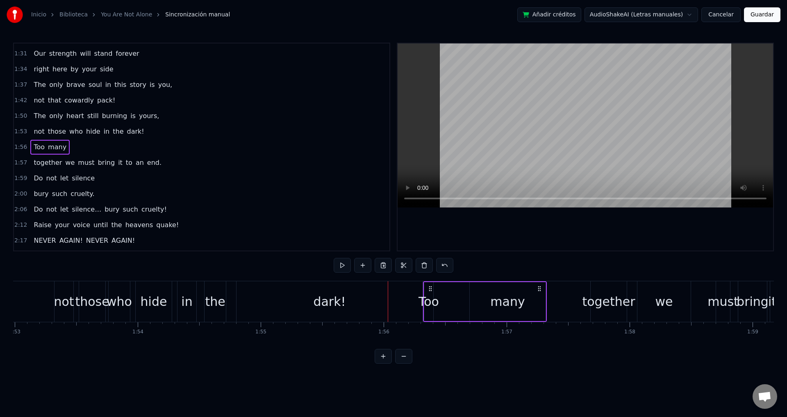
drag, startPoint x: 549, startPoint y: 286, endPoint x: 540, endPoint y: 286, distance: 9.0
click at [540, 286] on circle at bounding box center [540, 286] width 0 height 0
click at [778, 1] on div "Inicio Biblioteca You Are Not Alone Sincronización manual Añadir créditos Audio…" at bounding box center [393, 14] width 787 height 29
